Goal: Task Accomplishment & Management: Use online tool/utility

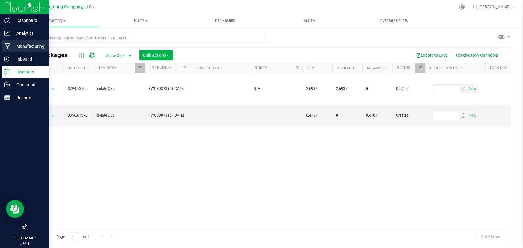
click at [10, 43] on icon at bounding box center [8, 46] width 6 height 6
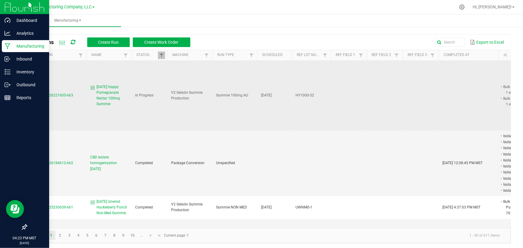
click at [63, 95] on span "MP-20250926221605-663" at bounding box center [51, 95] width 43 height 4
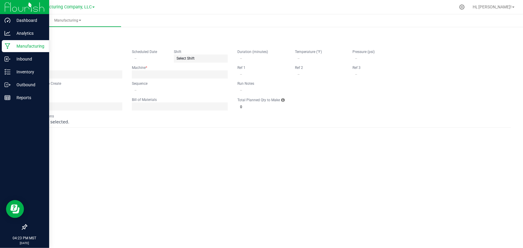
type input "9.15.25 Happy Pomegranate Nectar 100mg Gummie"
type input "[DATE]"
type input "HY100G-52"
type input "0"
type input "7,369"
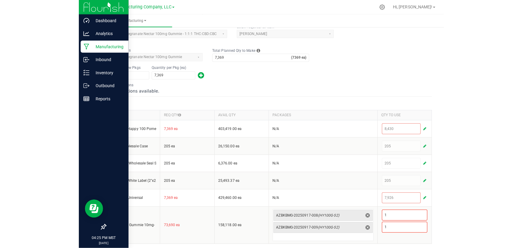
scroll to position [140, 0]
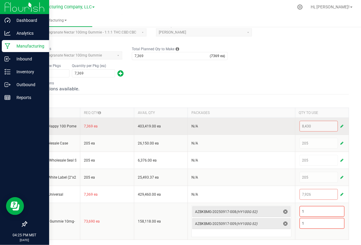
click at [340, 126] on span "button" at bounding box center [341, 126] width 3 height 5
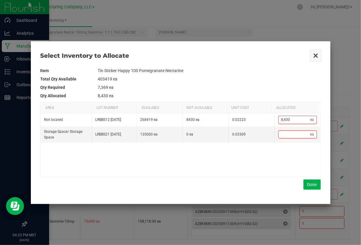
click at [315, 54] on button "Close" at bounding box center [316, 55] width 13 height 13
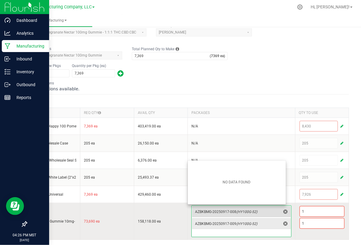
click at [217, 212] on span "AZBKBMG-20250917-008 (HY100G-52)" at bounding box center [238, 212] width 86 height 5
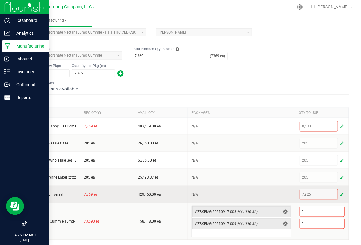
click at [340, 194] on span "button" at bounding box center [341, 194] width 3 height 5
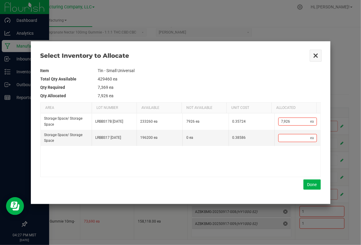
click at [318, 58] on button "Close" at bounding box center [316, 55] width 13 height 13
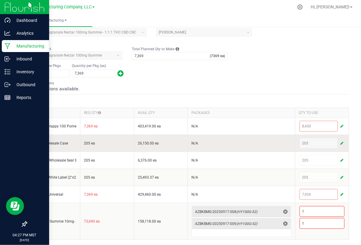
click at [340, 141] on span "button" at bounding box center [341, 143] width 3 height 5
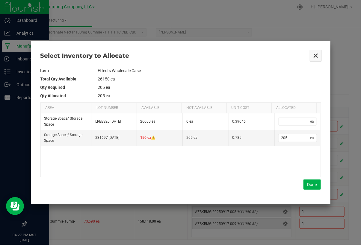
click at [313, 52] on button "Close" at bounding box center [316, 55] width 13 height 13
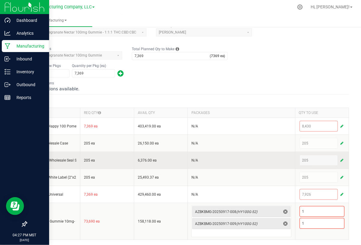
click at [340, 159] on span "button" at bounding box center [341, 160] width 3 height 5
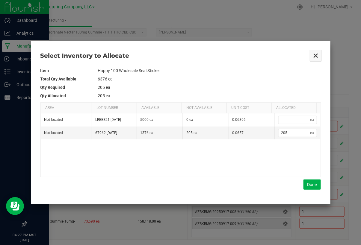
click at [315, 54] on button "Close" at bounding box center [316, 55] width 13 height 13
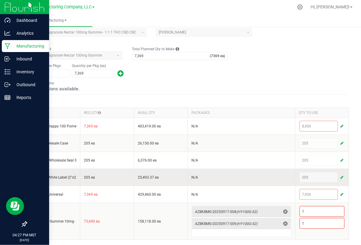
click at [340, 175] on span "button" at bounding box center [341, 177] width 3 height 5
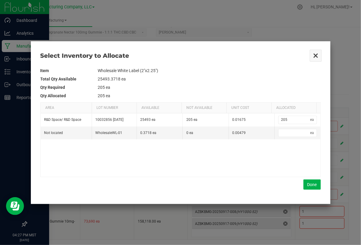
click at [313, 55] on button "Close" at bounding box center [316, 55] width 13 height 13
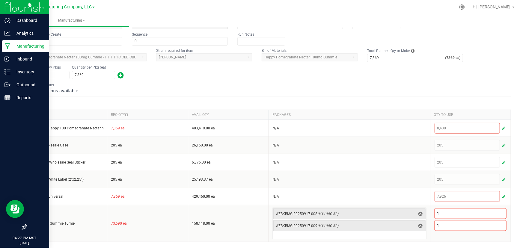
scroll to position [67, 0]
click at [11, 71] on p "Inventory" at bounding box center [28, 71] width 36 height 7
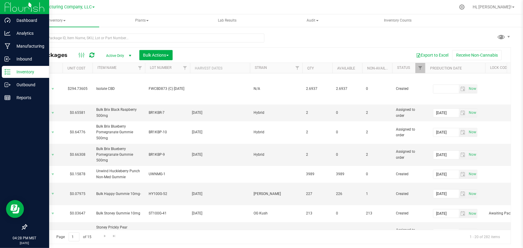
click at [290, 33] on div "All Packages Active Only Active Only Lab Samples Locked All Bulk Actions Add to…" at bounding box center [268, 136] width 485 height 216
click at [10, 44] on icon at bounding box center [7, 46] width 5 height 6
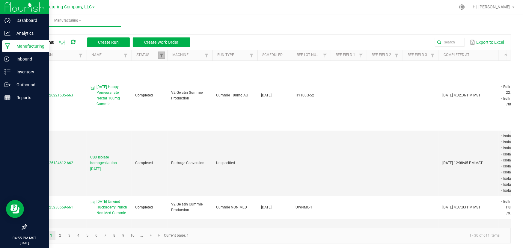
click at [162, 52] on link at bounding box center [161, 55] width 7 height 7
click at [168, 88] on li "Completed" at bounding box center [191, 88] width 58 height 8
checkbox input "false"
click at [205, 109] on button "Filter" at bounding box center [209, 108] width 30 height 13
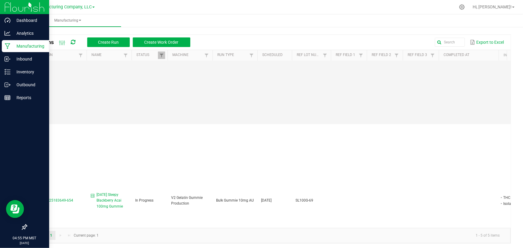
scroll to position [1, 0]
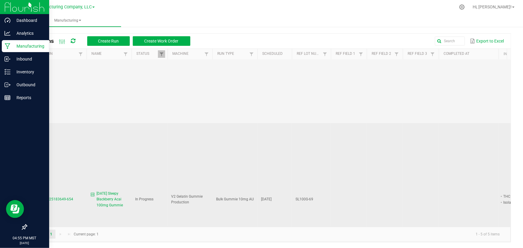
click at [61, 152] on td "MP-20250925183649-654" at bounding box center [57, 200] width 60 height 154
click at [58, 198] on span "MP-20250925183649-654" at bounding box center [51, 200] width 43 height 4
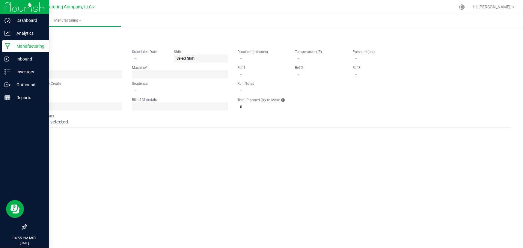
type input "9.26.25 Sleepy Blackberry Acai 100mg Gummie"
type input "[DATE]"
type input "SL100G-69"
type input "2"
type input "15"
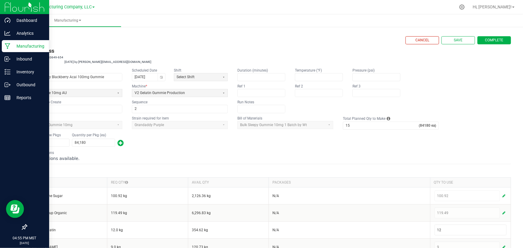
click at [172, 49] on h3 "In Progress" at bounding box center [268, 51] width 485 height 8
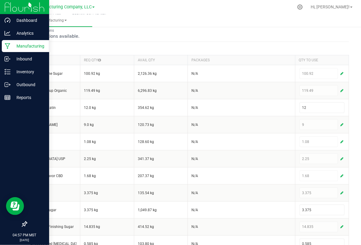
scroll to position [182, 0]
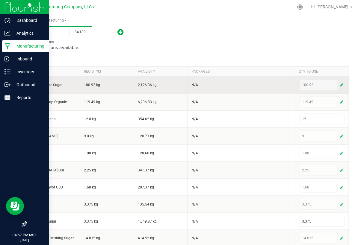
click at [340, 85] on span "button" at bounding box center [341, 85] width 3 height 5
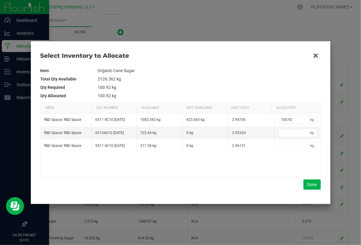
click at [240, 74] on td "Organic Cane Sugar" at bounding box center [209, 71] width 223 height 8
click at [197, 66] on div "Item Organic Cane Sugar Total Qty Available 2126.362 kg Qty Required 100.92 kg …" at bounding box center [180, 128] width 281 height 133
click at [317, 55] on button "Close" at bounding box center [316, 55] width 13 height 13
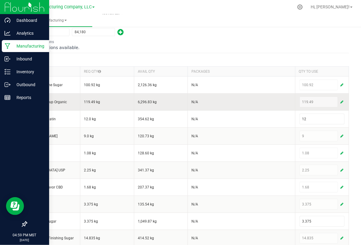
click at [340, 100] on span "button" at bounding box center [341, 102] width 3 height 5
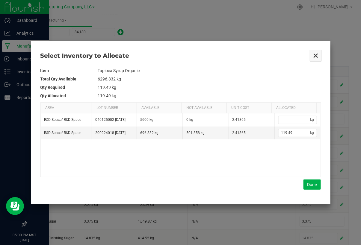
click at [316, 56] on button "Close" at bounding box center [316, 55] width 13 height 13
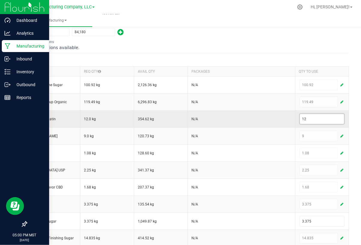
drag, startPoint x: 317, startPoint y: 114, endPoint x: 316, endPoint y: 117, distance: 3.6
click at [316, 114] on input "12" at bounding box center [322, 119] width 44 height 10
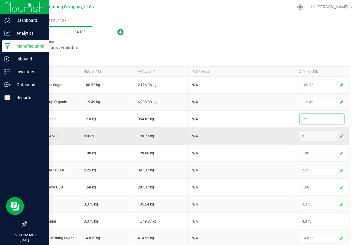
click at [340, 135] on span "button" at bounding box center [341, 136] width 3 height 5
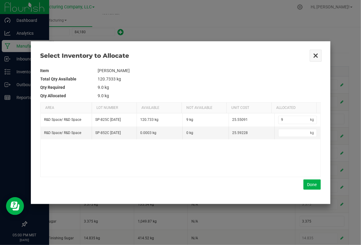
click at [313, 53] on button "Close" at bounding box center [316, 55] width 13 height 13
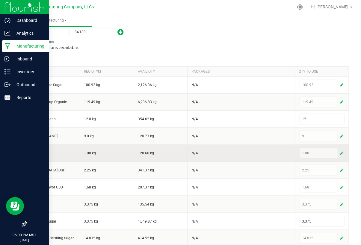
click at [340, 152] on span "button" at bounding box center [341, 153] width 3 height 5
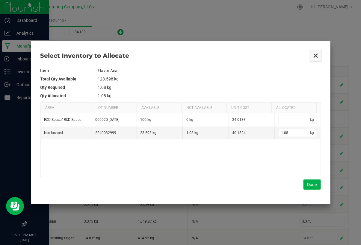
click at [315, 55] on button "Close" at bounding box center [316, 55] width 13 height 13
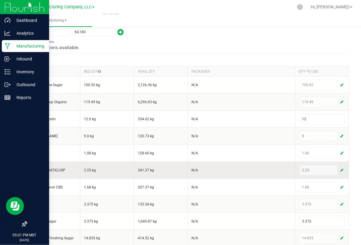
click at [340, 169] on span "button" at bounding box center [341, 170] width 3 height 5
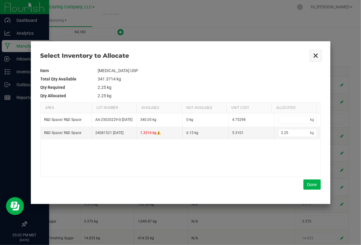
click at [315, 56] on button "Close" at bounding box center [316, 55] width 13 height 13
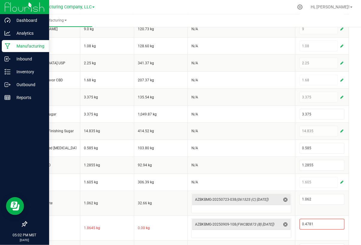
scroll to position [291, 0]
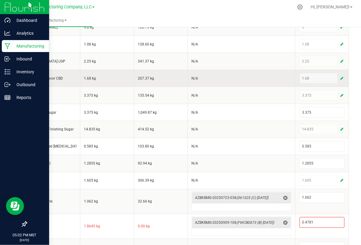
click at [340, 76] on span "button" at bounding box center [341, 78] width 3 height 5
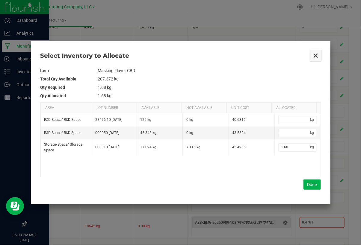
click at [317, 55] on button "Close" at bounding box center [316, 55] width 13 height 13
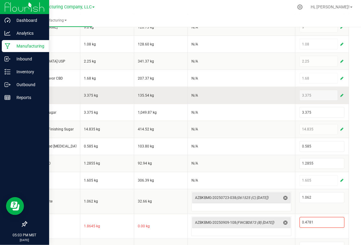
click at [340, 94] on span "button" at bounding box center [341, 95] width 3 height 5
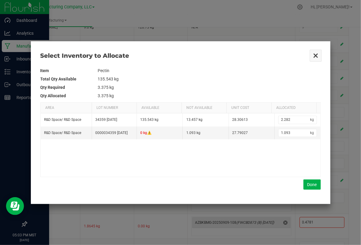
click at [315, 57] on button "Close" at bounding box center [316, 55] width 13 height 13
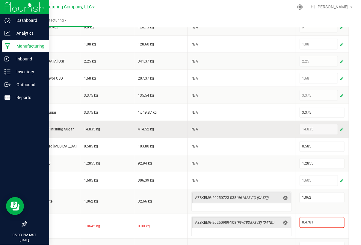
click at [340, 129] on span "button" at bounding box center [341, 129] width 3 height 5
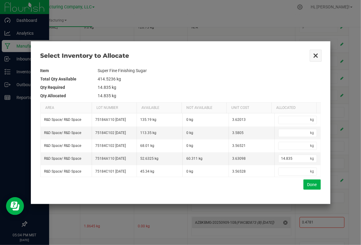
click at [317, 57] on button "Close" at bounding box center [316, 55] width 13 height 13
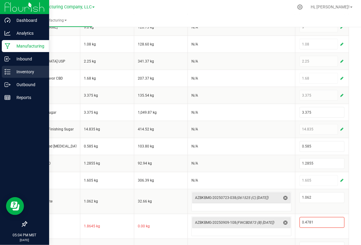
click at [13, 70] on p "Inventory" at bounding box center [28, 71] width 36 height 7
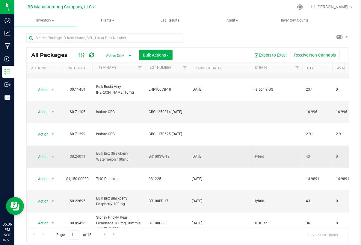
scroll to position [264, 0]
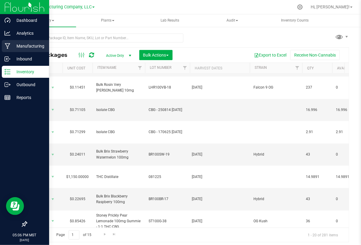
click at [8, 43] on icon at bounding box center [7, 46] width 5 height 6
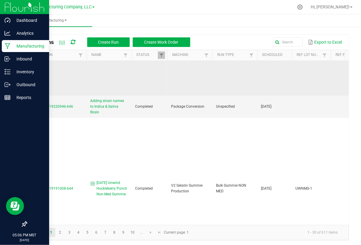
scroll to position [1453, 0]
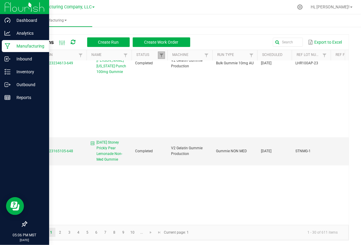
click at [160, 52] on link at bounding box center [161, 55] width 7 height 7
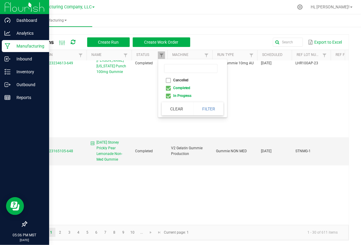
click at [176, 86] on li "Completed" at bounding box center [191, 88] width 58 height 8
checkbox input "false"
click at [205, 108] on button "Filter" at bounding box center [209, 108] width 30 height 13
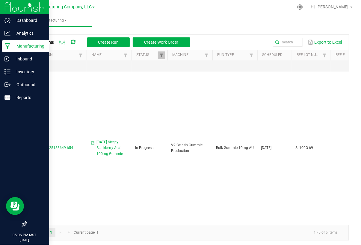
scroll to position [478, 0]
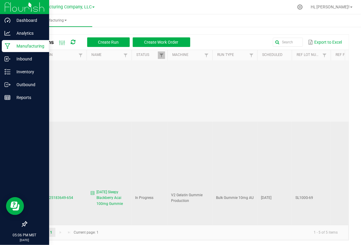
click at [59, 196] on span "MP-20250925183649-654" at bounding box center [51, 198] width 43 height 4
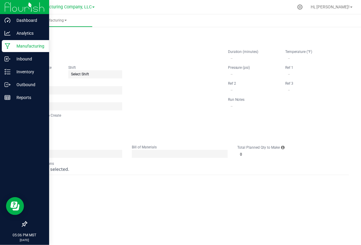
type input "9.26.25 Sleepy Blackberry Acai 100mg Gummie"
type input "[DATE]"
type input "SL100G-69"
type input "2"
type input "15"
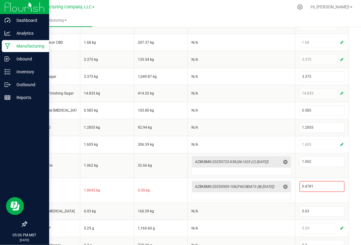
scroll to position [340, 0]
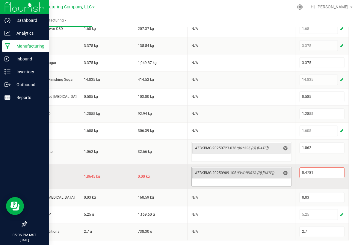
click at [239, 171] on span "(FWCBD873 (B) 7.2.25)" at bounding box center [255, 173] width 38 height 4
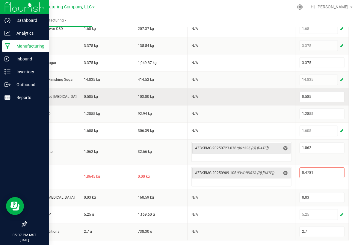
click at [79, 103] on td "Encapsulated Citric Acid" at bounding box center [54, 97] width 54 height 17
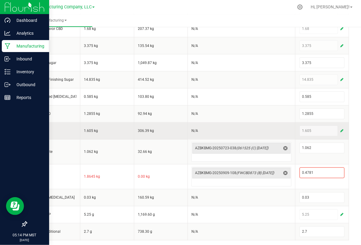
click at [171, 125] on td "306.39 kg" at bounding box center [161, 131] width 54 height 17
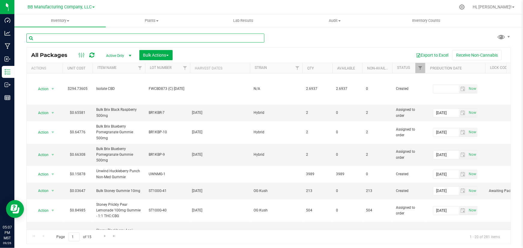
click at [96, 37] on input "text" at bounding box center [145, 38] width 238 height 9
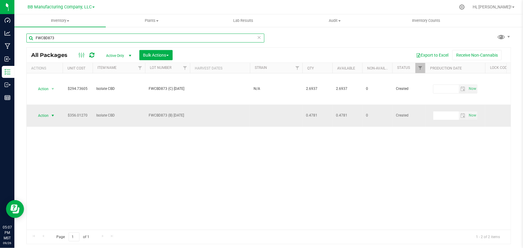
type input "FWCBD873"
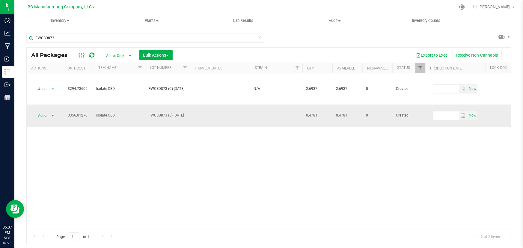
click at [51, 113] on span "select" at bounding box center [52, 115] width 5 height 5
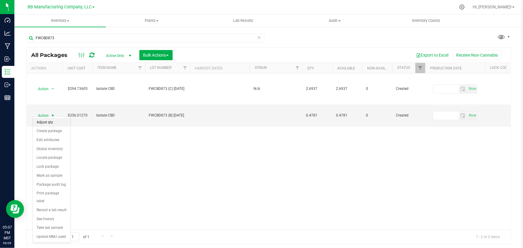
click at [51, 123] on li "Adjust qty" at bounding box center [51, 122] width 37 height 9
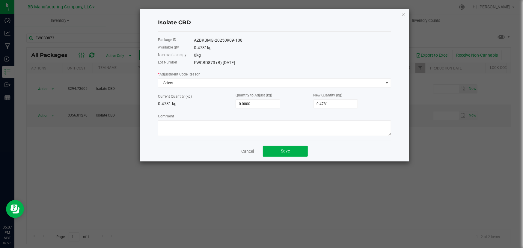
click at [248, 154] on link "Cancel" at bounding box center [247, 151] width 13 height 6
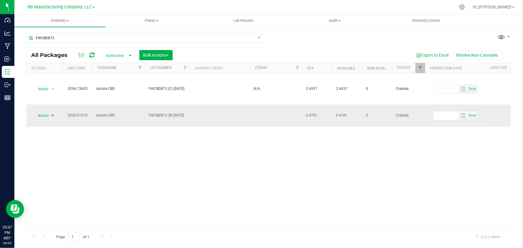
click at [51, 113] on span "select" at bounding box center [52, 115] width 5 height 5
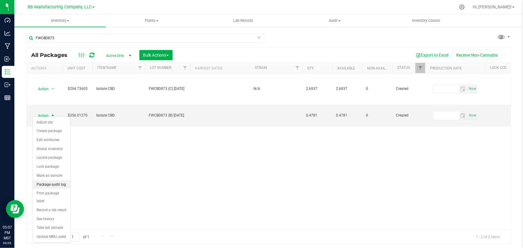
click at [51, 186] on li "Package audit log" at bounding box center [51, 184] width 37 height 9
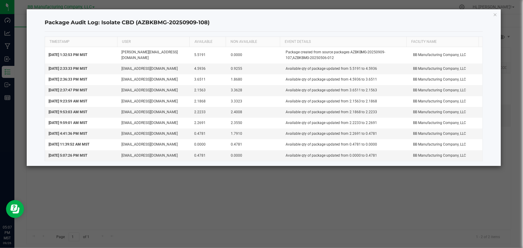
click at [491, 11] on div "Package Audit Log: Isolate CBD (AZBKBMG-20250909-108) TIMESTAMP USER AVAILABLE …" at bounding box center [264, 87] width 474 height 157
click at [494, 15] on icon "button" at bounding box center [495, 14] width 4 height 7
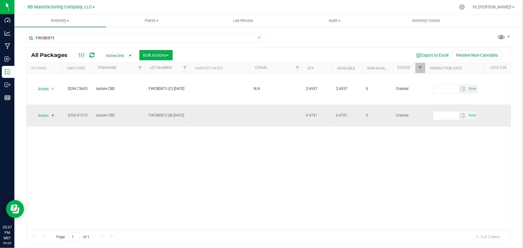
click at [52, 113] on span "select" at bounding box center [52, 115] width 5 height 5
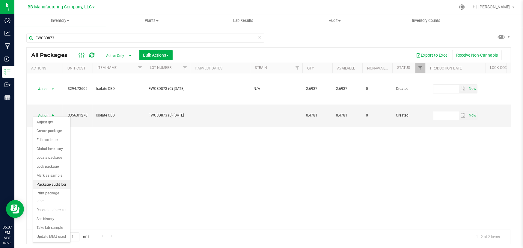
click at [44, 184] on li "Package audit log" at bounding box center [51, 184] width 37 height 9
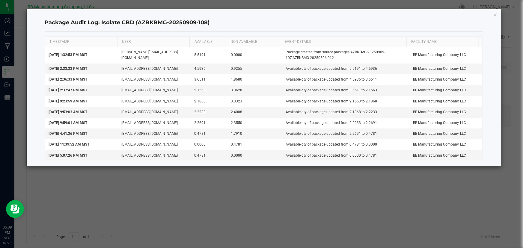
click at [419, 21] on h4 "Package Audit Log: Isolate CBD (AZBKBMG-20250909-108)" at bounding box center [264, 23] width 438 height 8
click at [363, 22] on h4 "Package Audit Log: Isolate CBD (AZBKBMG-20250909-108)" at bounding box center [264, 23] width 438 height 8
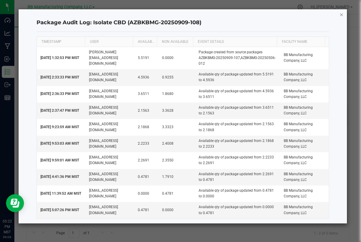
click at [343, 13] on icon "button" at bounding box center [341, 14] width 4 height 7
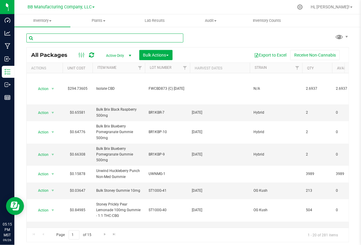
click at [75, 36] on input "text" at bounding box center [104, 38] width 157 height 9
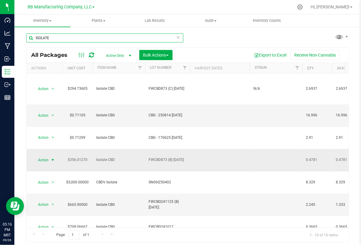
type input "ISOLATE"
click at [52, 158] on span "select" at bounding box center [52, 160] width 5 height 5
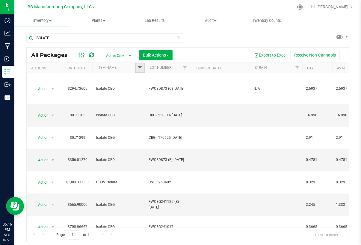
click at [141, 66] on span "Filter" at bounding box center [140, 68] width 5 height 5
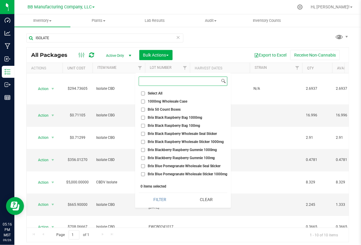
click at [168, 79] on input at bounding box center [179, 81] width 81 height 9
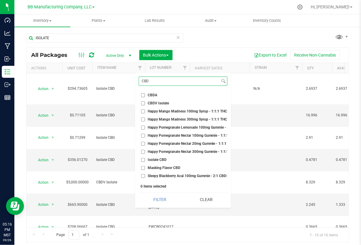
type input "CBD"
click at [144, 160] on input "Isolate CBD" at bounding box center [143, 160] width 4 height 4
checkbox input "true"
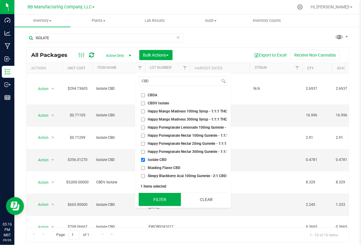
click at [162, 200] on button "Filter" at bounding box center [160, 199] width 42 height 13
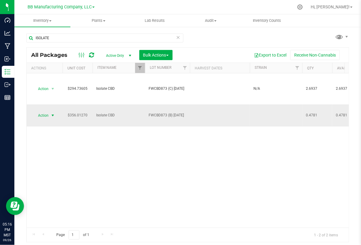
click at [52, 114] on span "select" at bounding box center [52, 115] width 5 height 5
click at [49, 115] on span "select" at bounding box center [52, 115] width 7 height 8
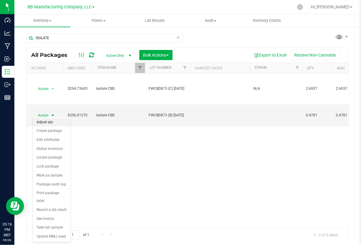
click at [49, 124] on li "Adjust qty" at bounding box center [51, 122] width 37 height 9
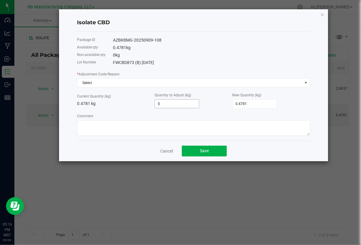
click at [162, 102] on input "0" at bounding box center [177, 104] width 44 height 8
paste input "1.7918"
type input "1.7918"
type input "2.2699"
type input "1.7918"
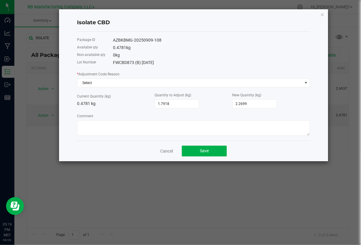
click at [117, 101] on div "Current Quantity (kg) 0.4781 kg" at bounding box center [116, 100] width 78 height 14
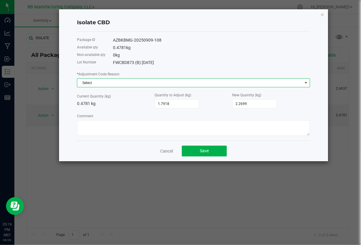
click at [129, 84] on span "Select" at bounding box center [189, 83] width 225 height 8
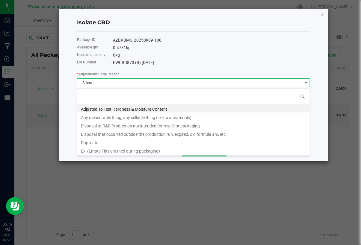
scroll to position [9, 233]
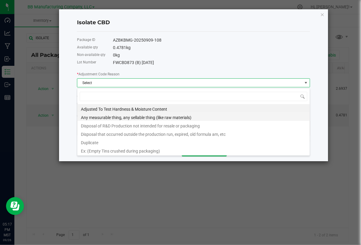
click at [102, 115] on li "Any measurable thing, any sellable thing (like raw materials)" at bounding box center [193, 117] width 233 height 8
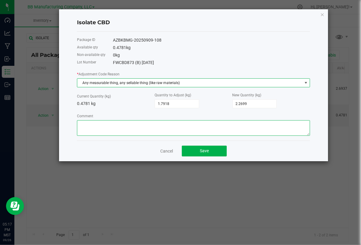
click at [93, 125] on textarea "Comment" at bounding box center [193, 128] width 233 height 16
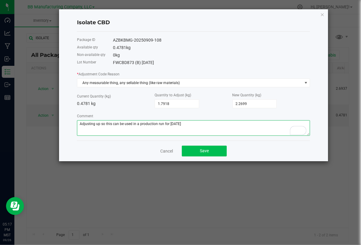
type textarea "Adjusting up so this can be used in a production run for 9.26.25"
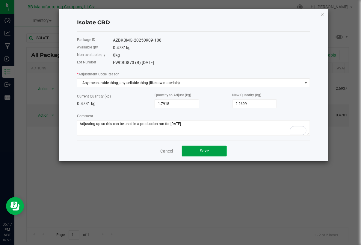
click at [210, 151] on button "Save" at bounding box center [204, 151] width 45 height 11
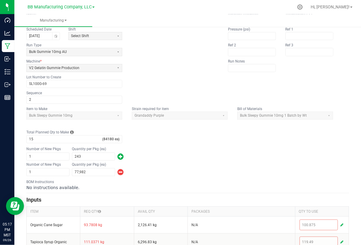
scroll to position [53, 0]
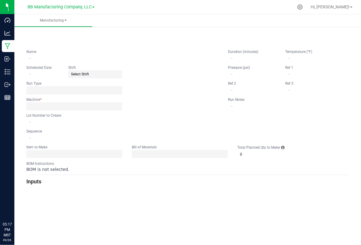
type input "[DATE] Sleepy Blackberry Acai 100mg Gummie"
type input "[DATE]"
type input "SL100G-69"
type input "2"
type input "15"
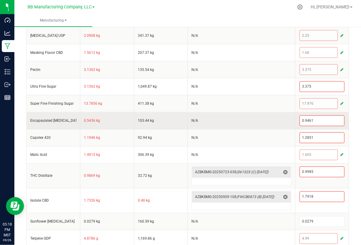
scroll to position [320, 0]
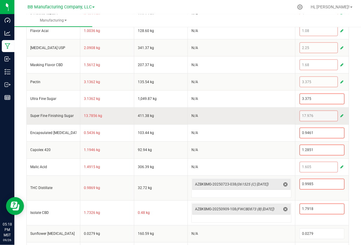
click at [340, 114] on span "button" at bounding box center [341, 116] width 3 height 5
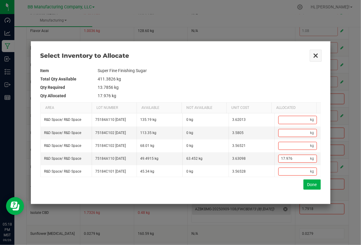
click at [316, 55] on button "Close" at bounding box center [316, 55] width 13 height 13
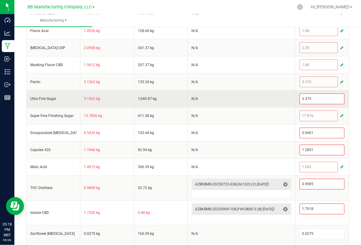
scroll to position [356, 0]
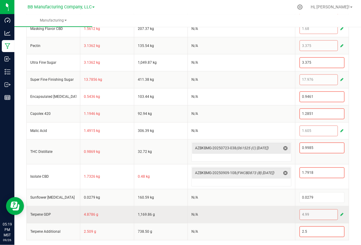
click at [340, 213] on span "button" at bounding box center [341, 215] width 3 height 5
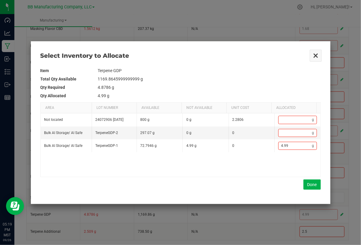
click at [315, 55] on button "Close" at bounding box center [316, 55] width 13 height 13
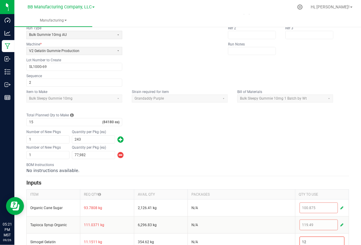
scroll to position [109, 0]
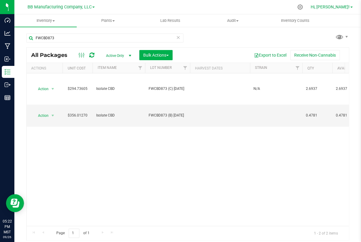
click at [350, 4] on link "Hi, [PERSON_NAME]!" at bounding box center [331, 7] width 47 height 6
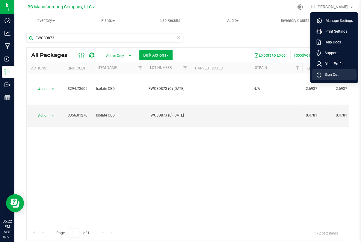
click at [328, 72] on span "Sign Out" at bounding box center [329, 75] width 17 height 6
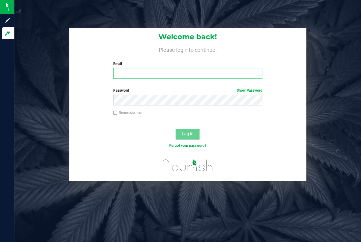
type input "[PERSON_NAME][EMAIL_ADDRESS][DOMAIN_NAME]"
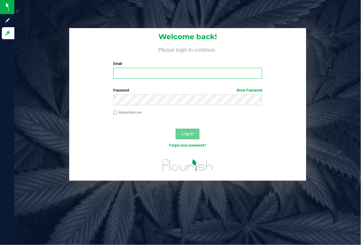
type input "[PERSON_NAME][EMAIL_ADDRESS][DOMAIN_NAME]"
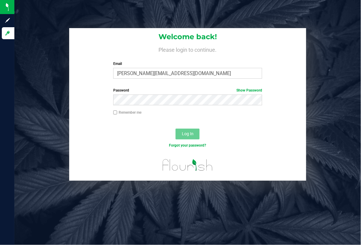
click at [105, 158] on div at bounding box center [187, 168] width 237 height 26
click at [183, 133] on span "Log In" at bounding box center [188, 134] width 12 height 5
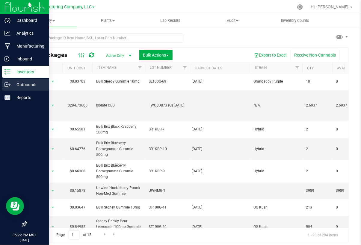
click at [15, 83] on p "Outbound" at bounding box center [28, 84] width 36 height 7
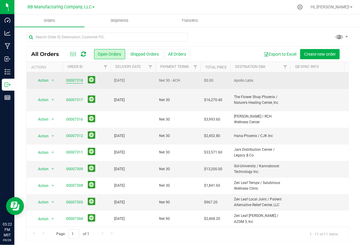
click at [74, 80] on link "00007318" at bounding box center [74, 81] width 17 height 6
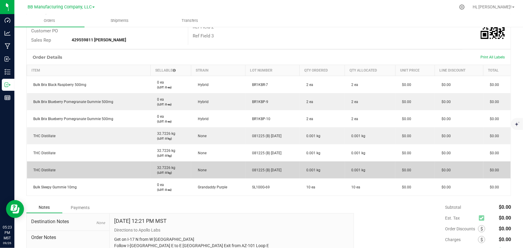
scroll to position [145, 0]
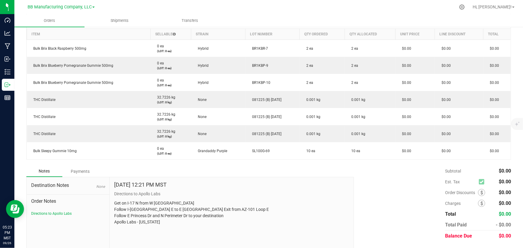
click at [361, 189] on div "Subtotal $0.00 Est. Tax $0.00" at bounding box center [430, 204] width 162 height 76
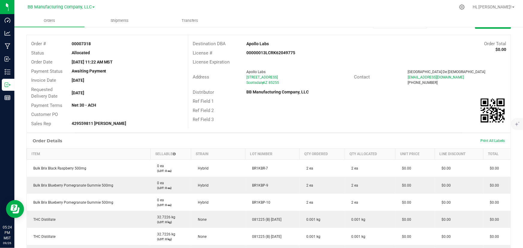
scroll to position [0, 0]
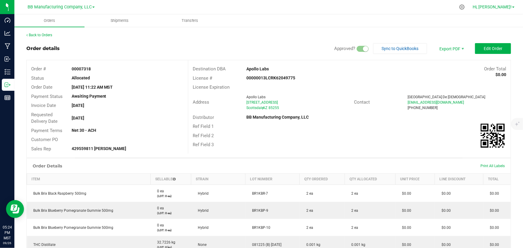
click at [361, 4] on span "Hi, [PERSON_NAME]!" at bounding box center [492, 6] width 39 height 5
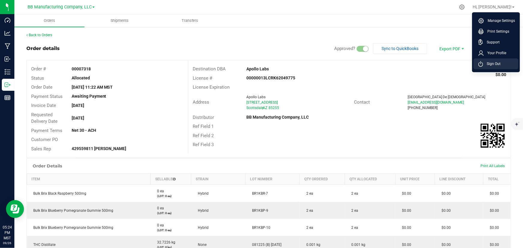
click at [361, 63] on span "Sign Out" at bounding box center [491, 64] width 17 height 6
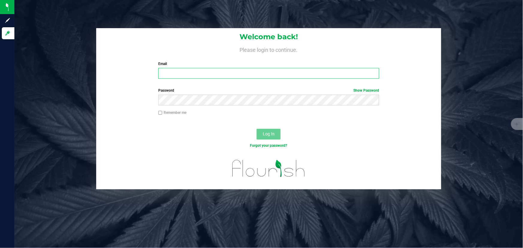
type input "[PERSON_NAME][EMAIL_ADDRESS][DOMAIN_NAME]"
